Goal: Task Accomplishment & Management: Use online tool/utility

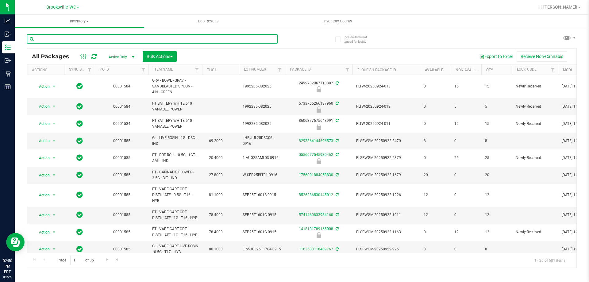
drag, startPoint x: 252, startPoint y: 40, endPoint x: 252, endPoint y: 44, distance: 3.7
click at [252, 42] on input "text" at bounding box center [152, 38] width 251 height 9
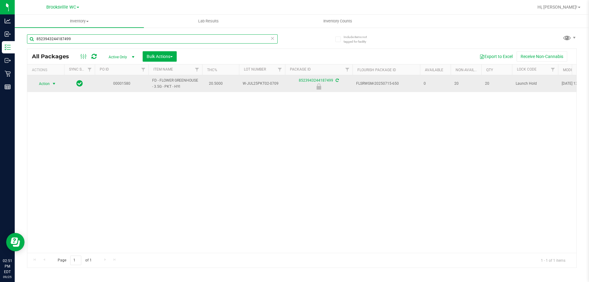
type input "8523943244187499"
click at [46, 82] on span "Action" at bounding box center [41, 83] width 17 height 9
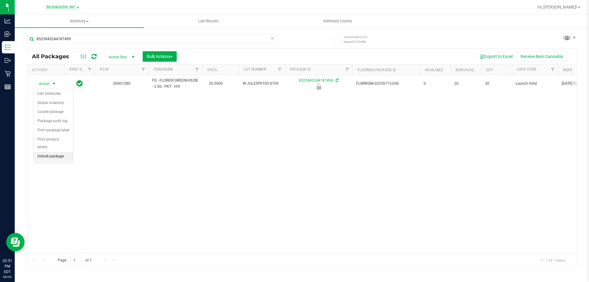
click at [61, 152] on li "Unlock package" at bounding box center [53, 156] width 39 height 9
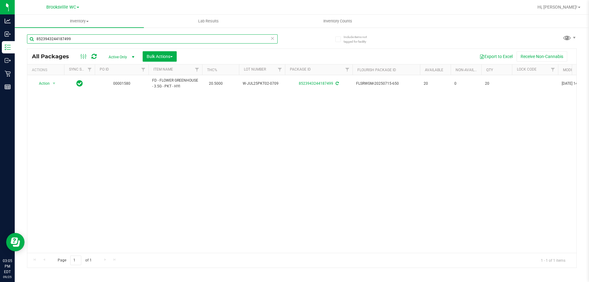
click at [132, 37] on input "8523943244187499" at bounding box center [152, 38] width 251 height 9
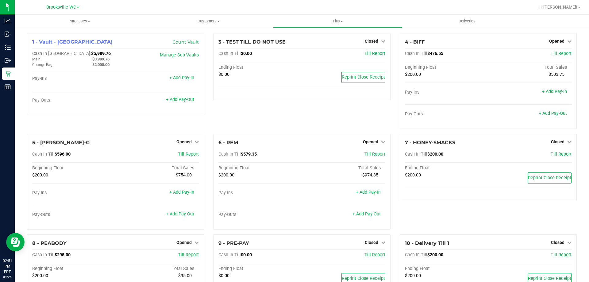
click at [277, 130] on div "3 - TEST TILL DO NOT USE Closed Open Till Cash In Till $0.00 Till Report Ending…" at bounding box center [302, 83] width 186 height 101
click at [324, 116] on div "3 - TEST TILL DO NOT USE Closed Open Till Cash In Till $0.00 Till Report Ending…" at bounding box center [302, 83] width 186 height 101
